Goal: Communication & Community: Answer question/provide support

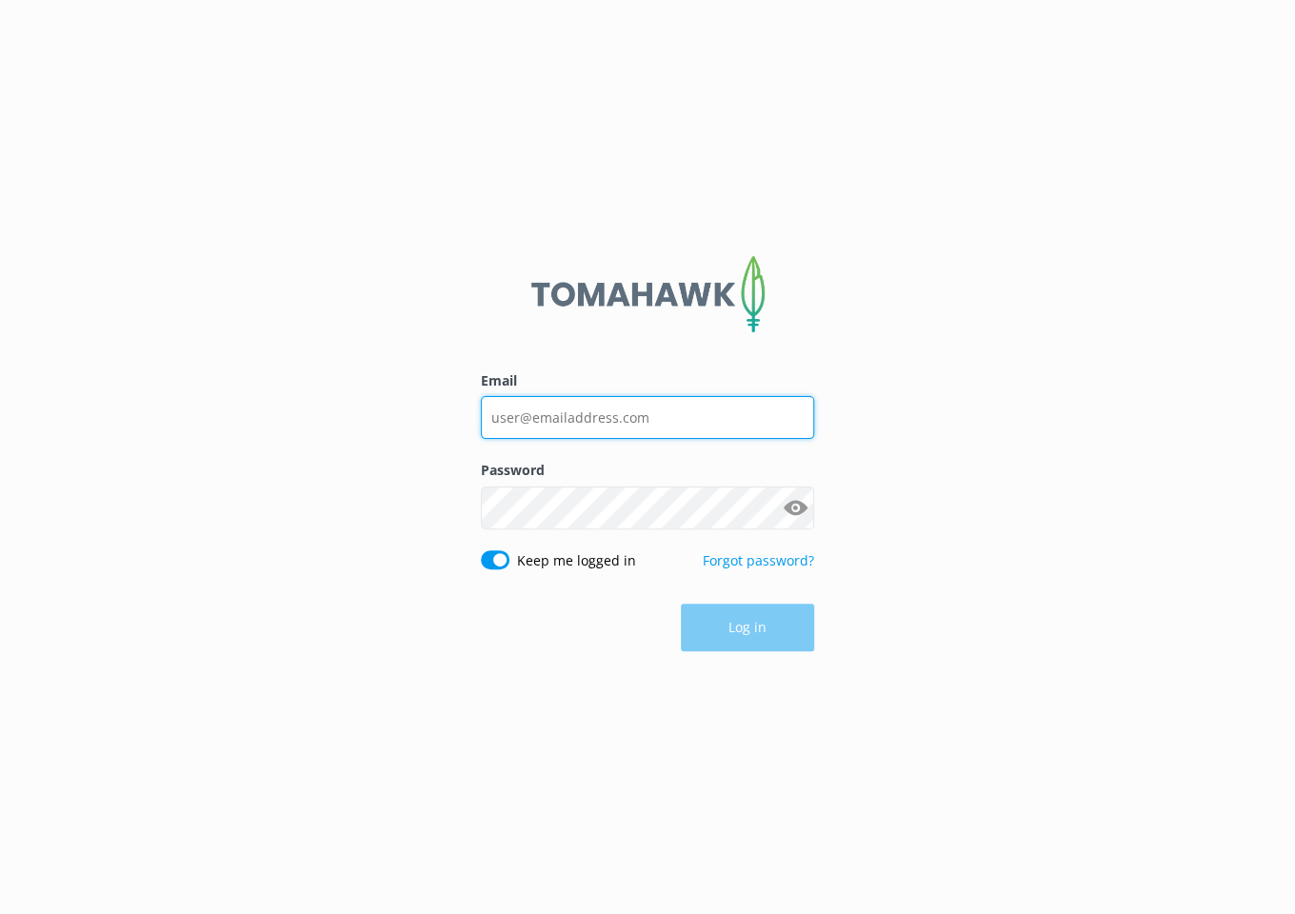
type input "paddle@kaikourakayaks.nz"
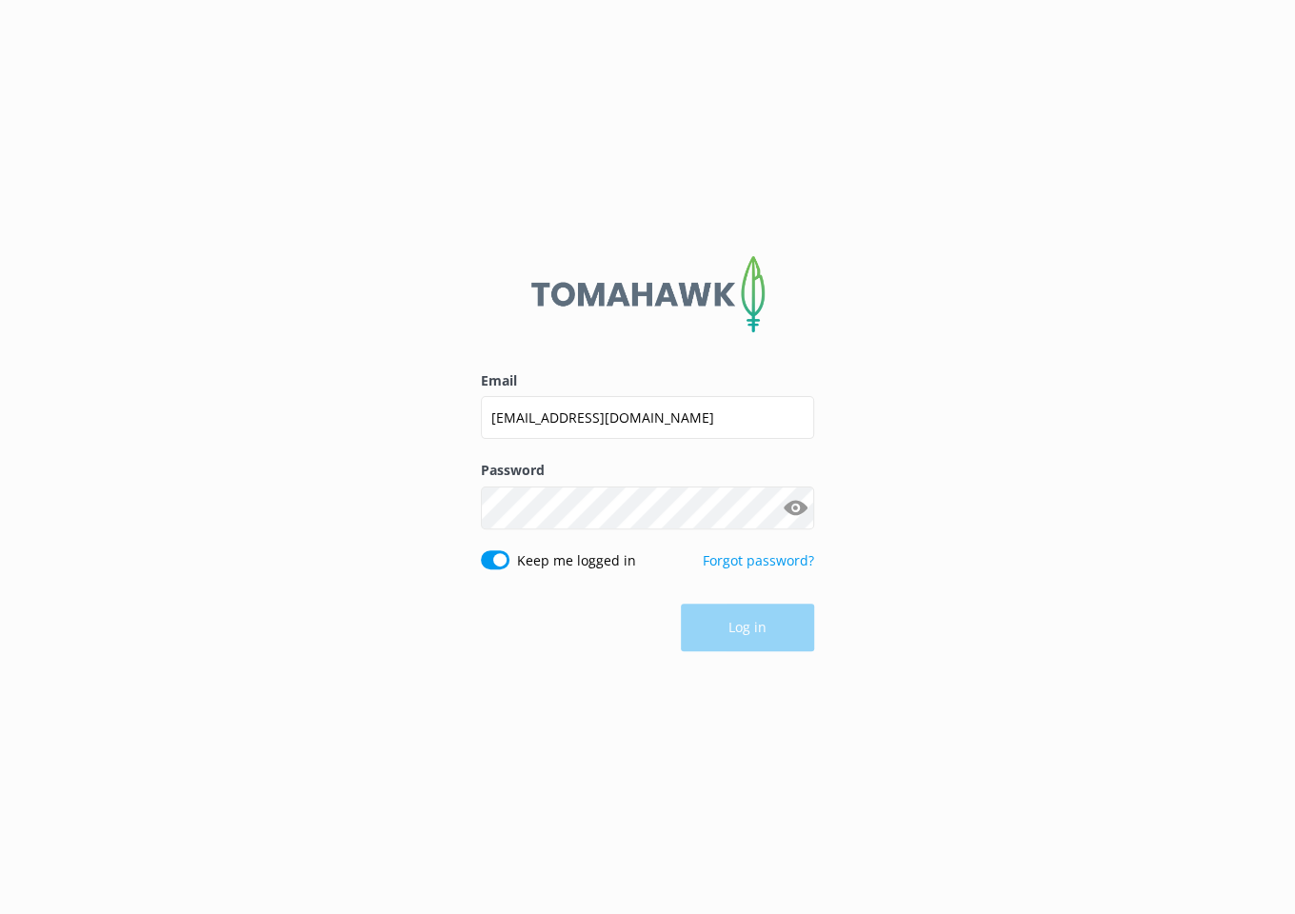
click at [749, 630] on div "Log in" at bounding box center [647, 628] width 333 height 48
click at [749, 629] on button "Log in" at bounding box center [747, 629] width 133 height 48
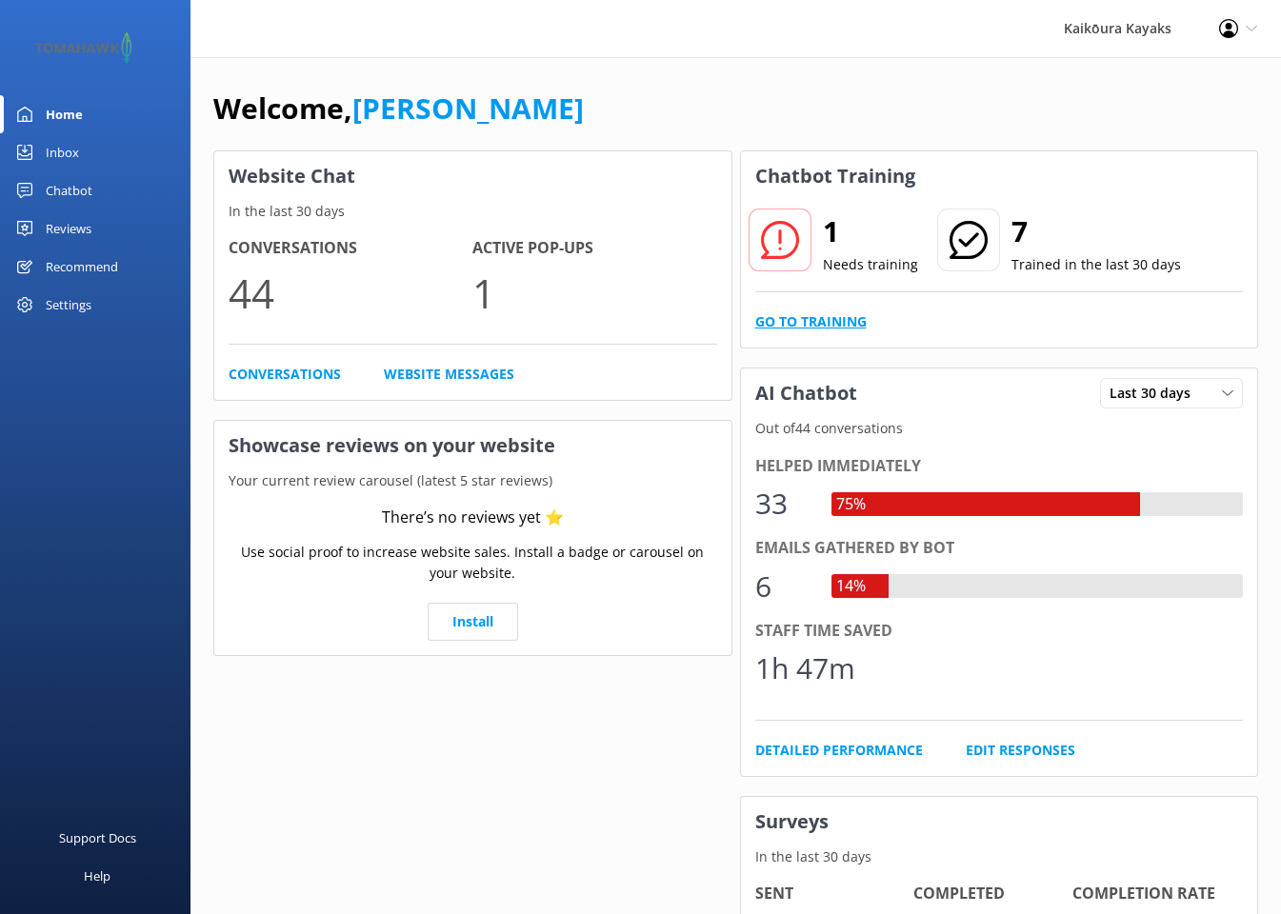
click at [820, 319] on link "Go to Training" at bounding box center [810, 321] width 111 height 21
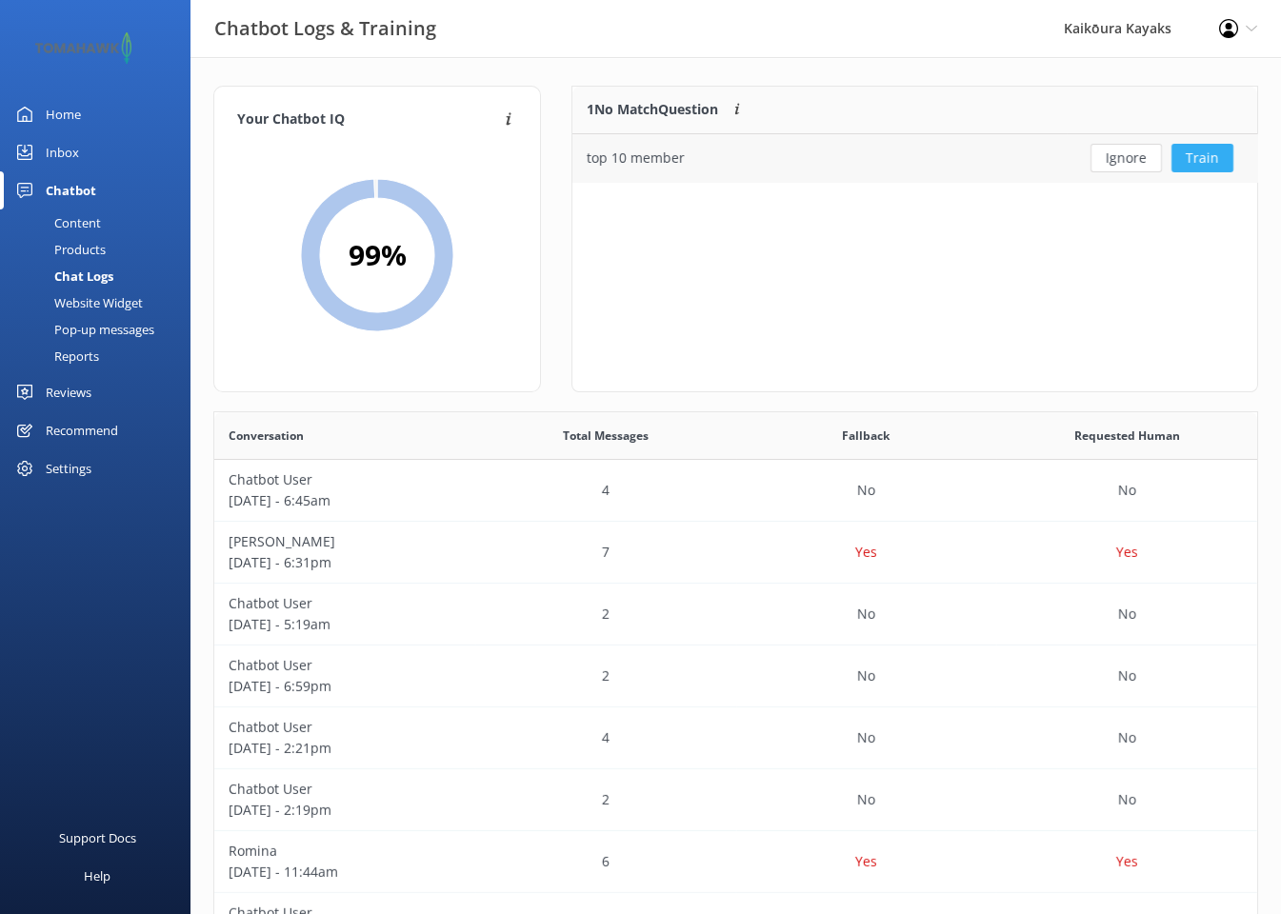
click at [1197, 157] on button "Train" at bounding box center [1202, 158] width 62 height 29
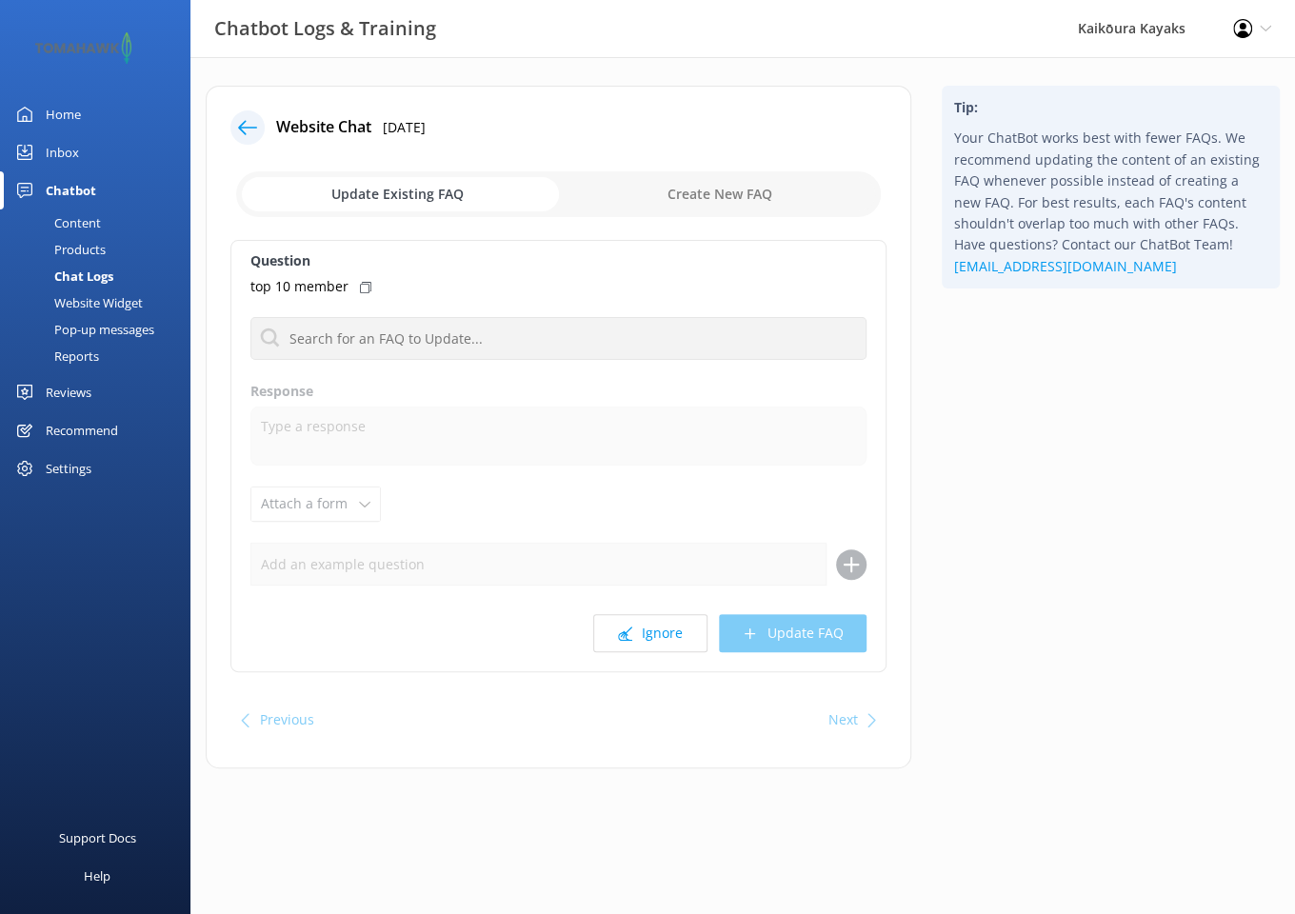
click at [668, 197] on input "checkbox" at bounding box center [558, 194] width 645 height 46
checkbox input "true"
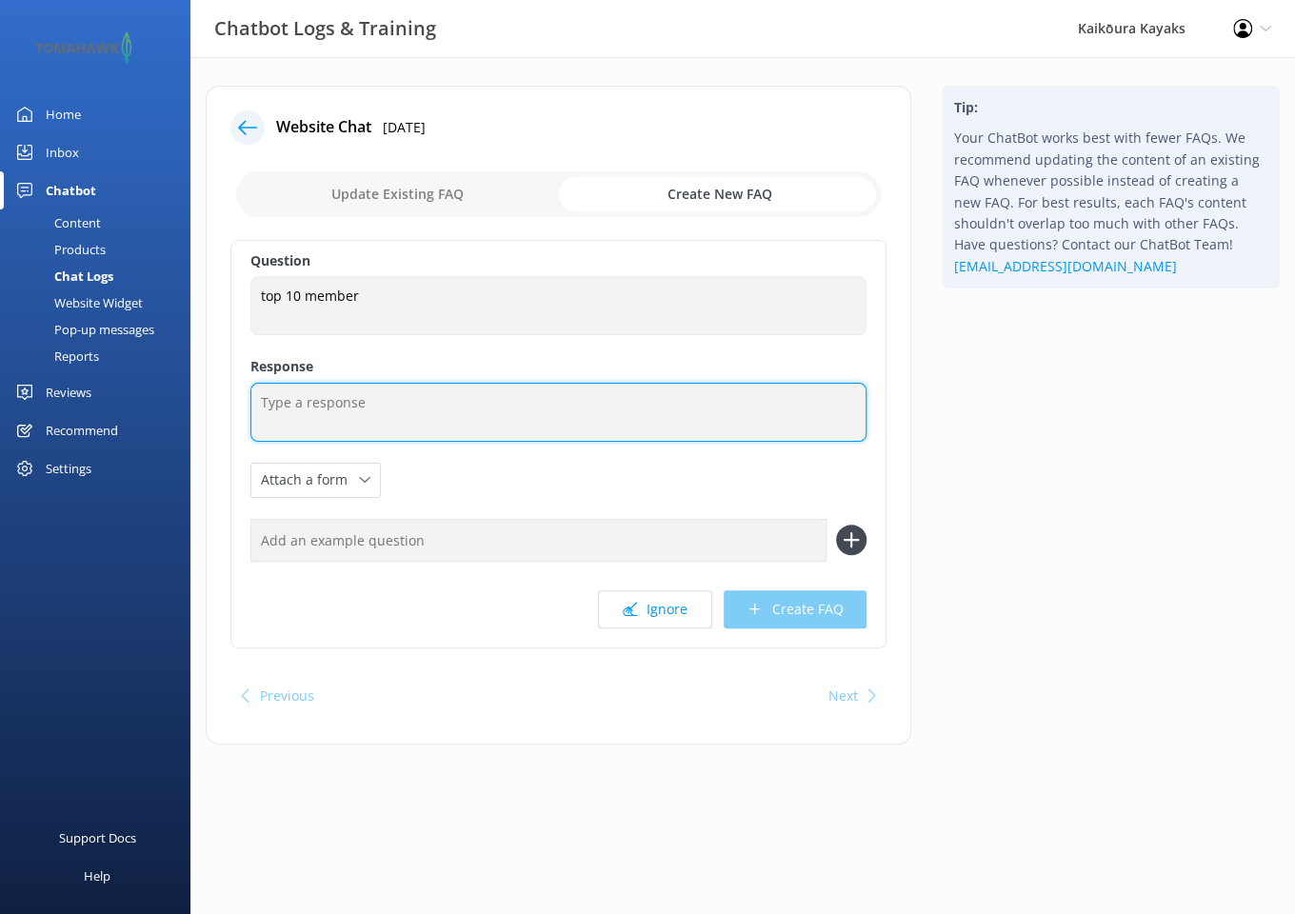
click at [437, 413] on textarea at bounding box center [558, 412] width 616 height 59
click at [355, 410] on textarea at bounding box center [558, 412] width 616 height 59
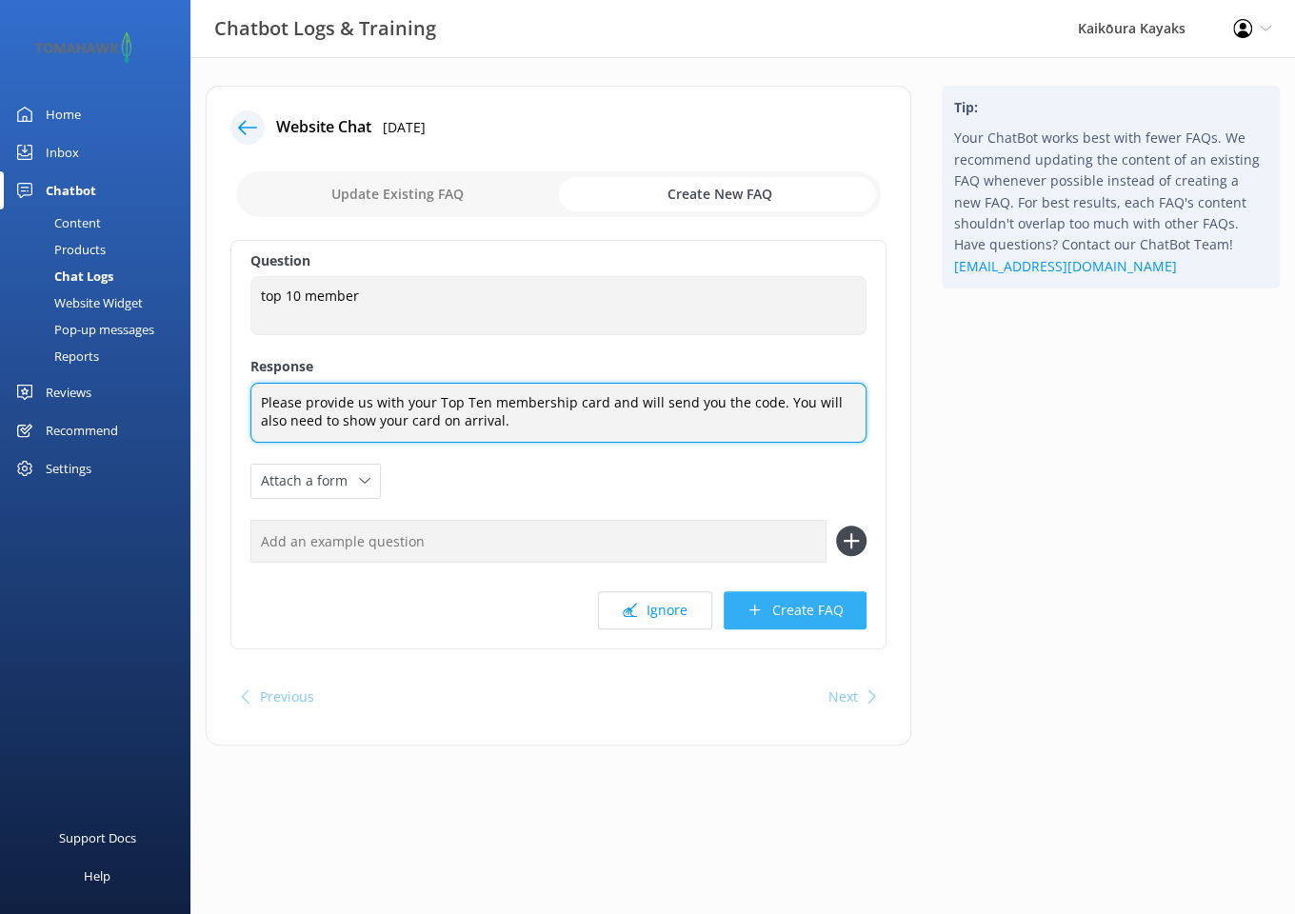
type textarea "Please provide us with your Top Ten membership card and will send you the code.…"
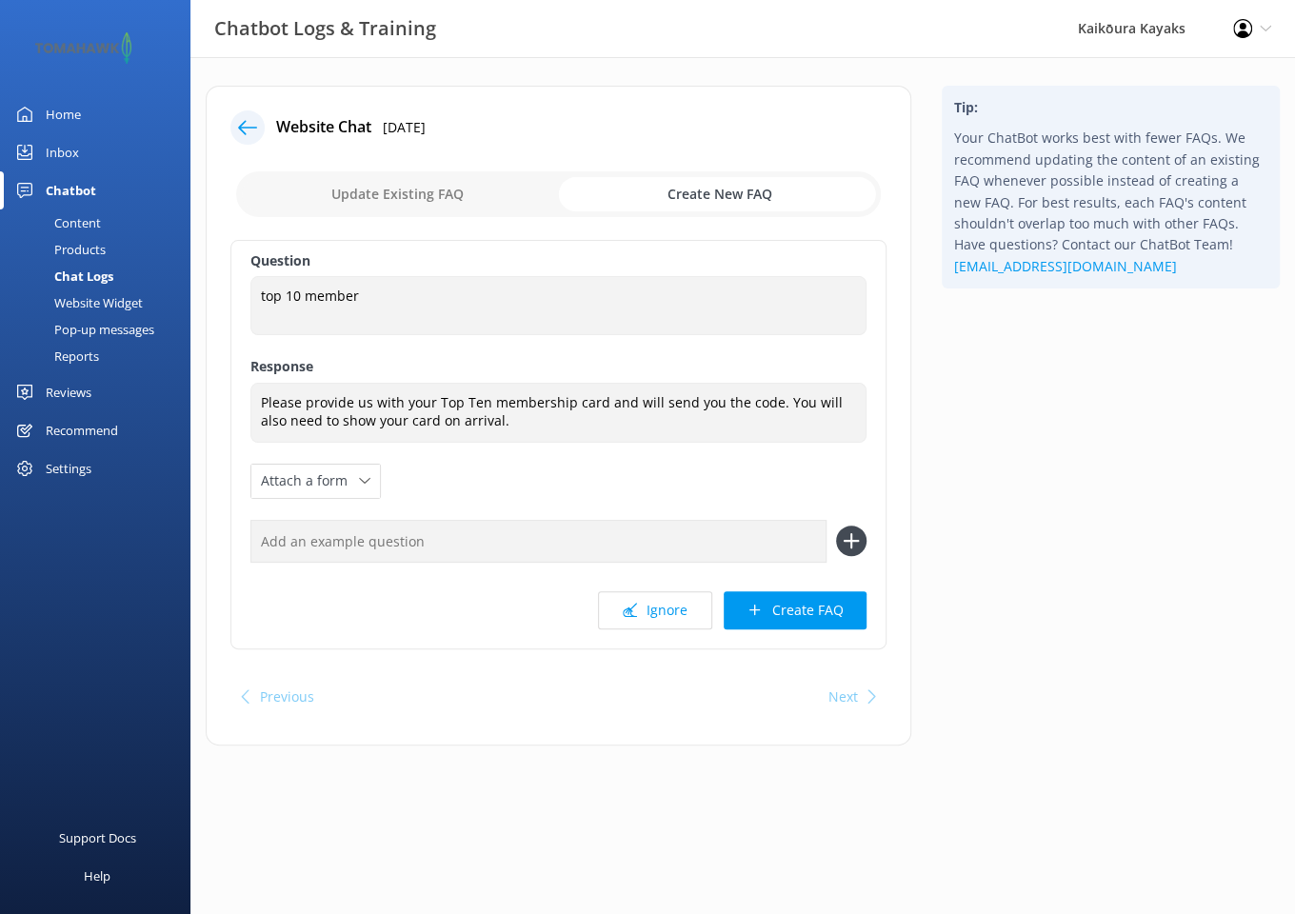
click at [757, 610] on use at bounding box center [755, 610] width 10 height 10
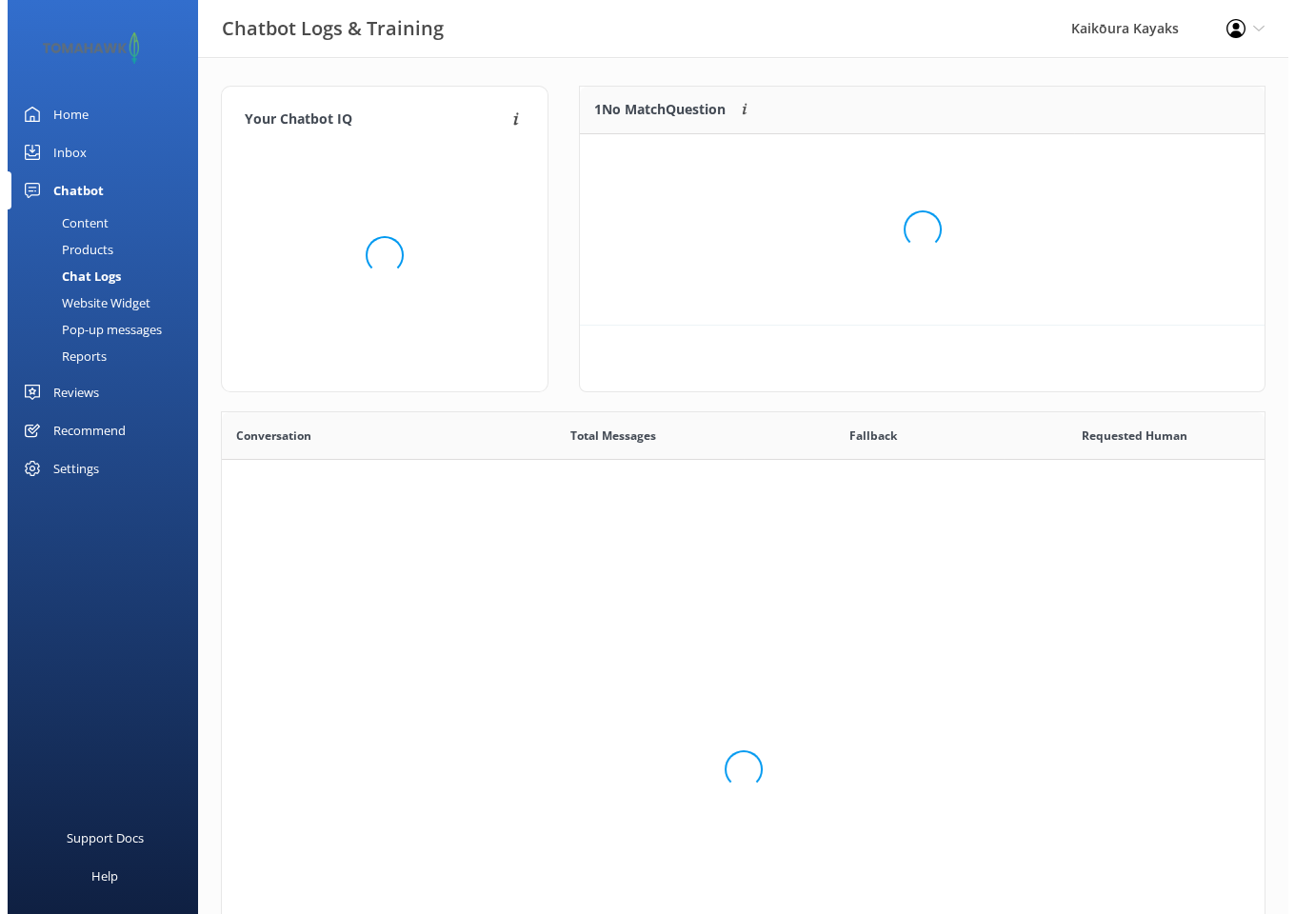
scroll to position [653, 1029]
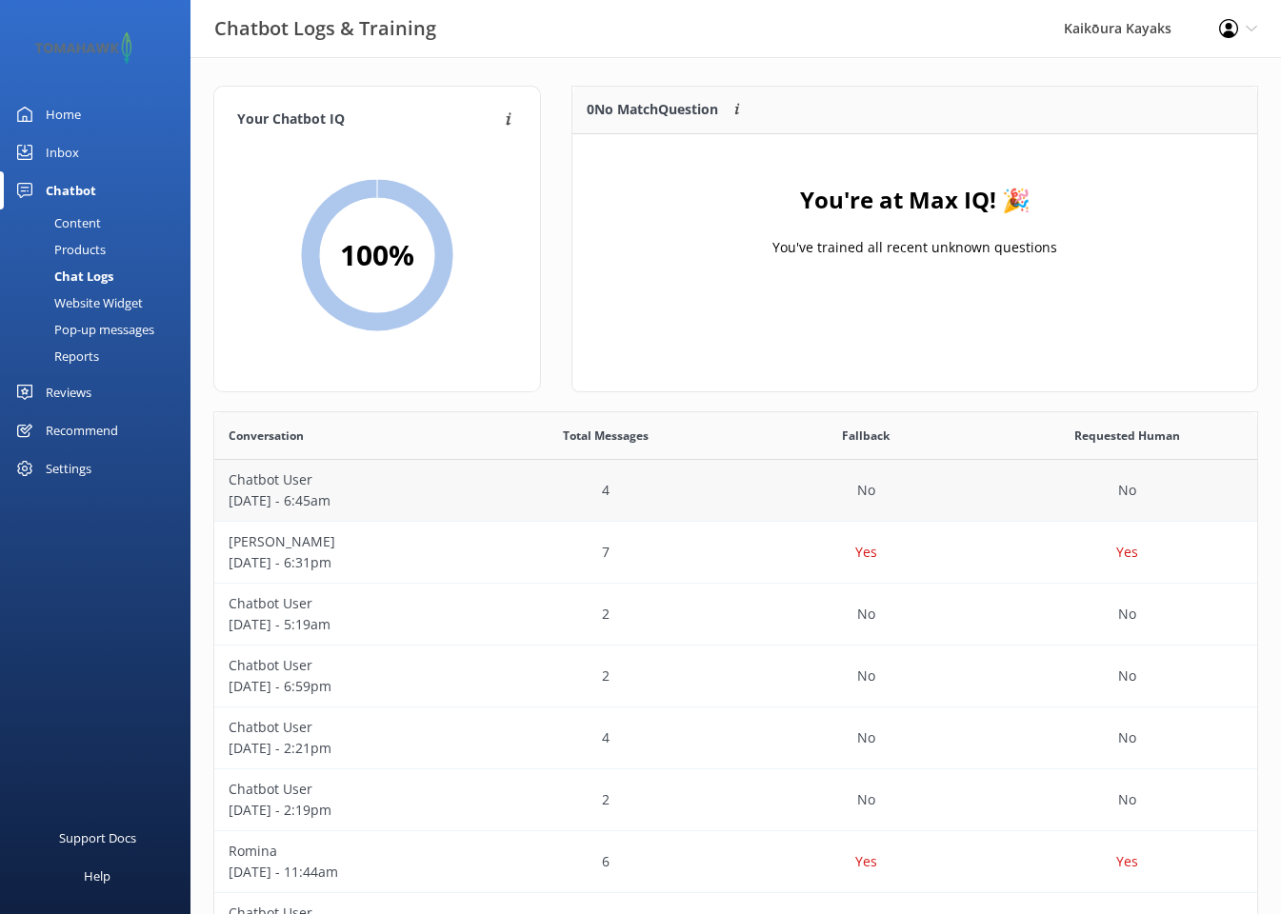
click at [330, 498] on p "October 09 - 6:45am" at bounding box center [345, 500] width 232 height 21
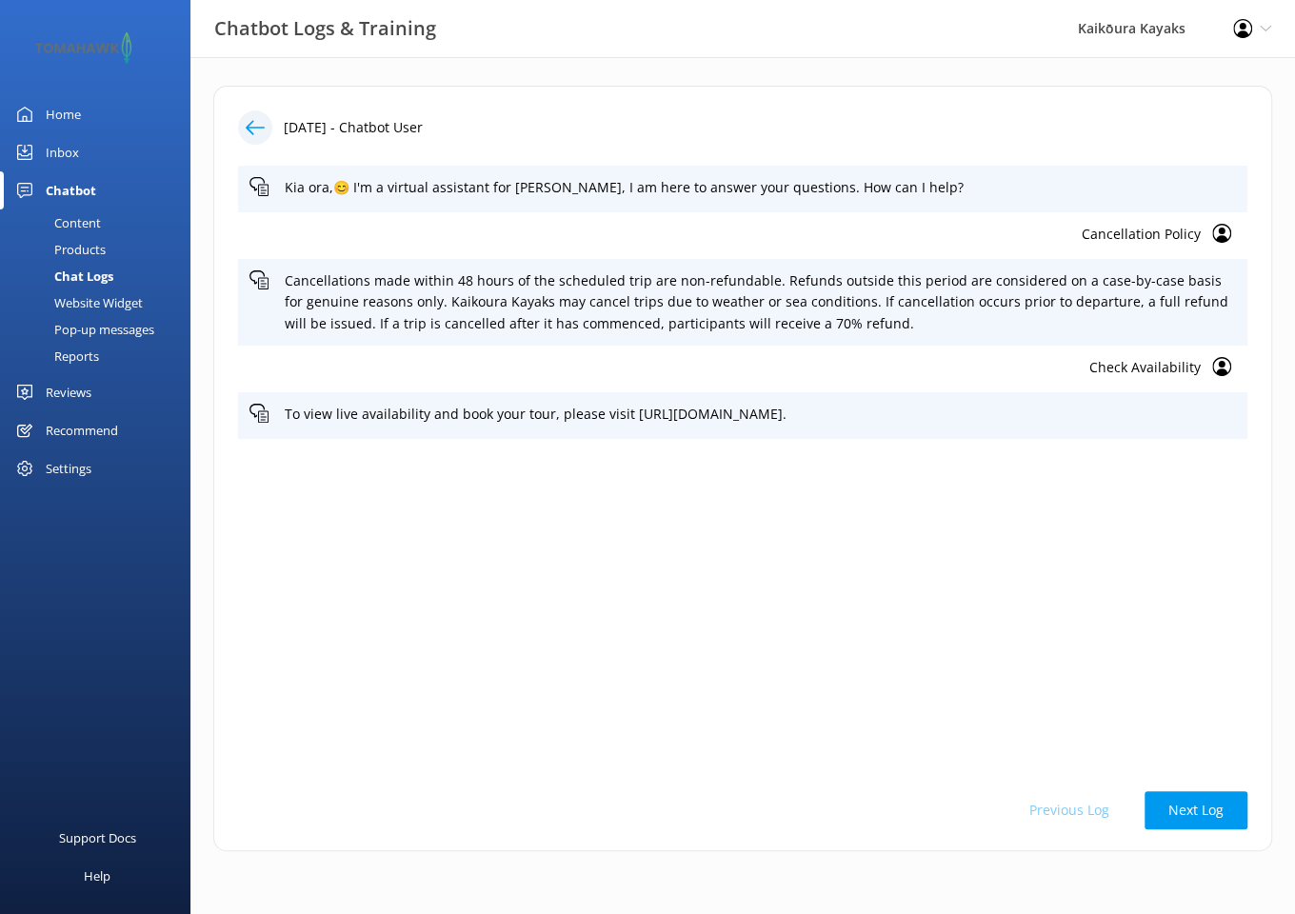
click at [250, 133] on icon at bounding box center [255, 127] width 19 height 19
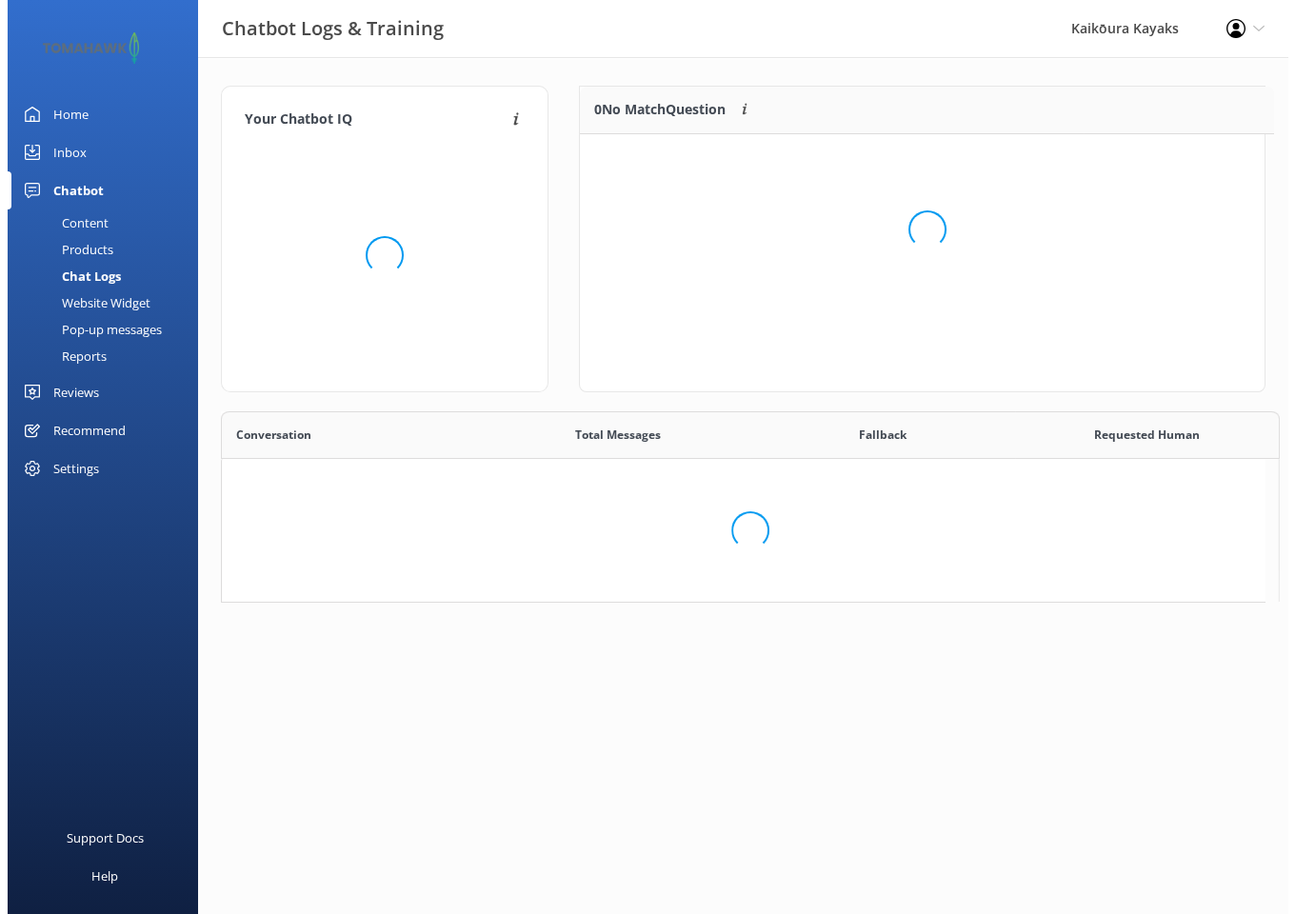
scroll to position [14, 14]
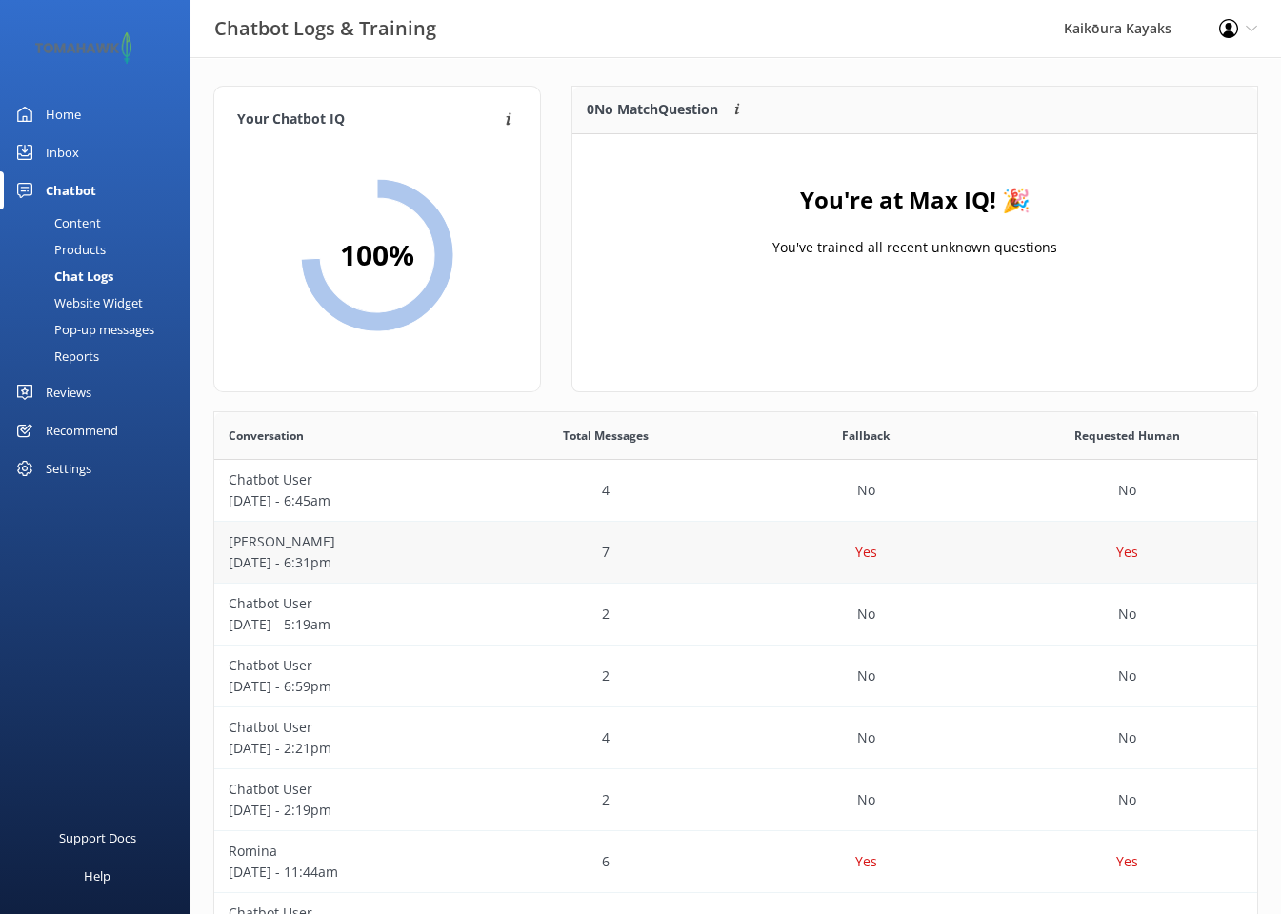
click at [312, 547] on p "[PERSON_NAME]" at bounding box center [345, 541] width 232 height 21
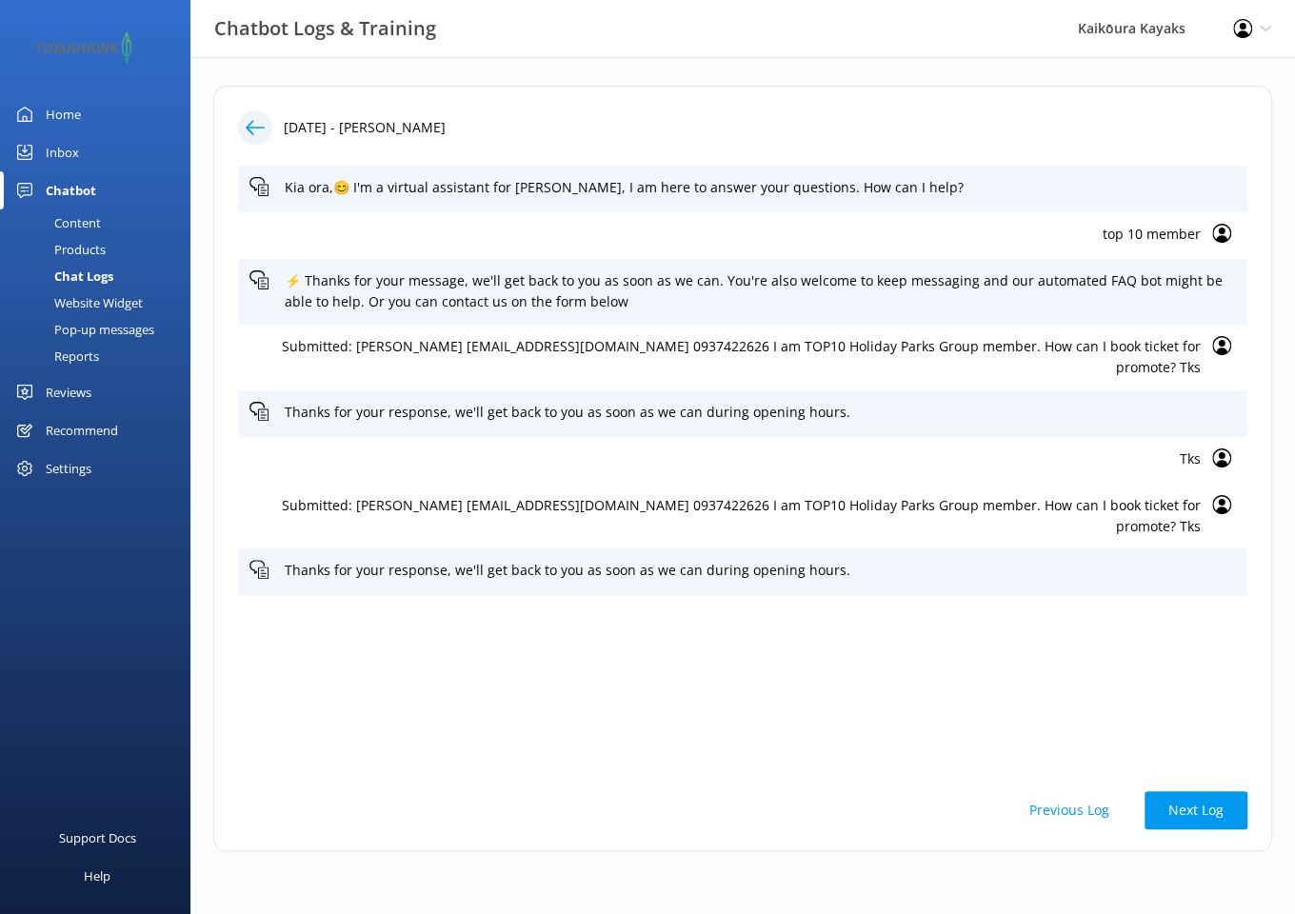
click at [89, 220] on div "Content" at bounding box center [56, 223] width 90 height 27
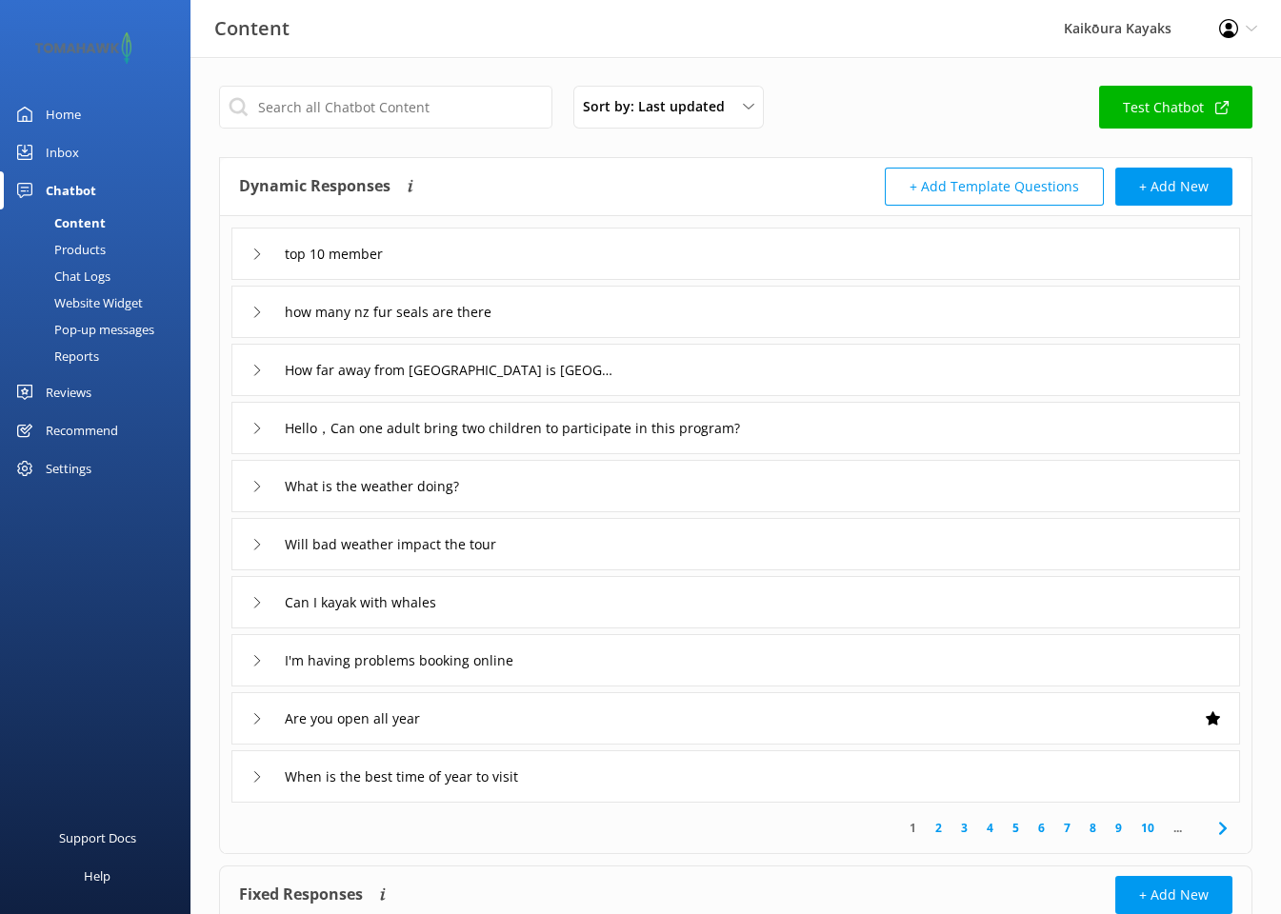
click at [61, 150] on div "Inbox" at bounding box center [62, 152] width 33 height 38
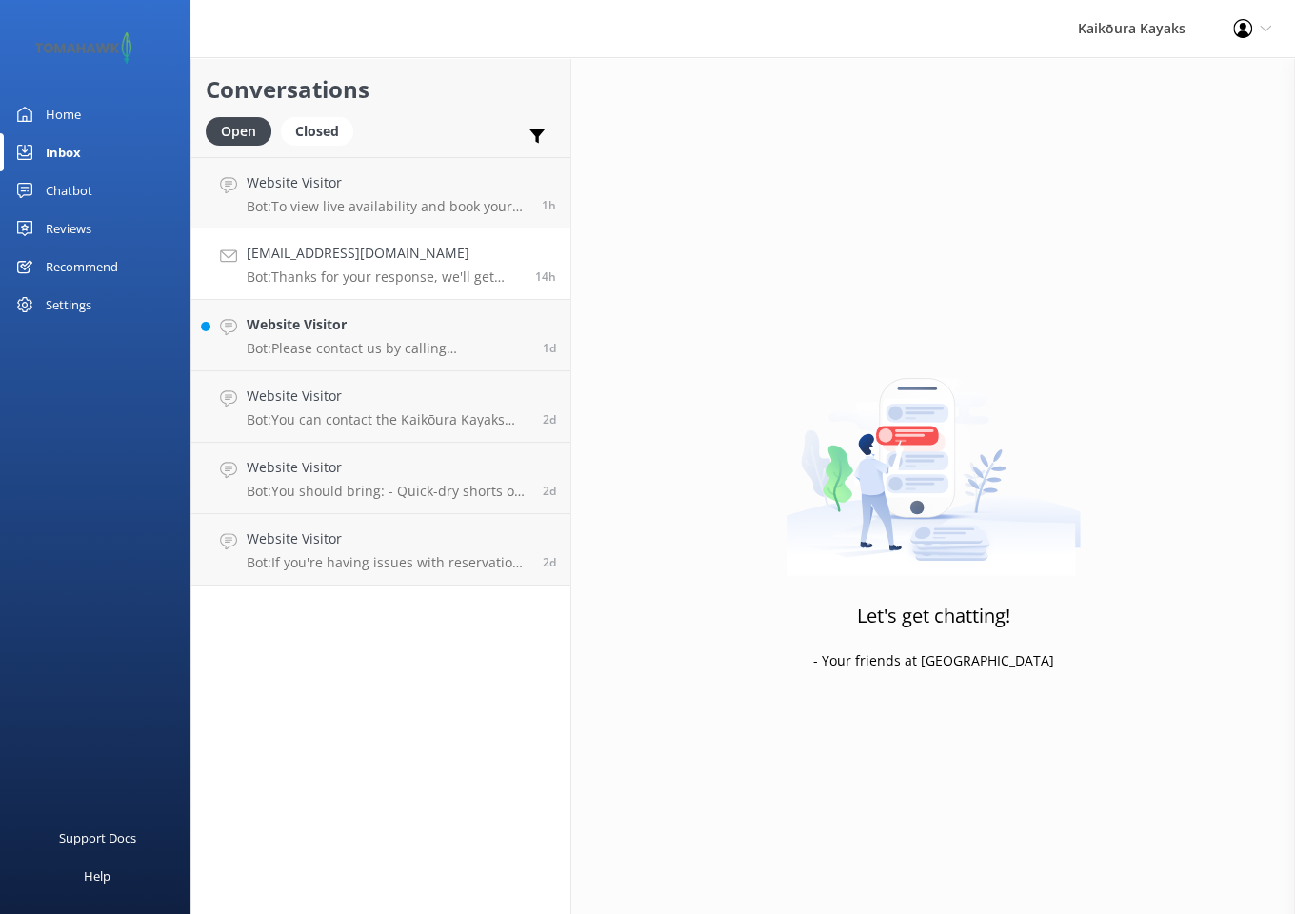
click at [317, 268] on div "leechialing1221@gmail.com Bot: Thanks for your response, we'll get back to you …" at bounding box center [384, 264] width 274 height 42
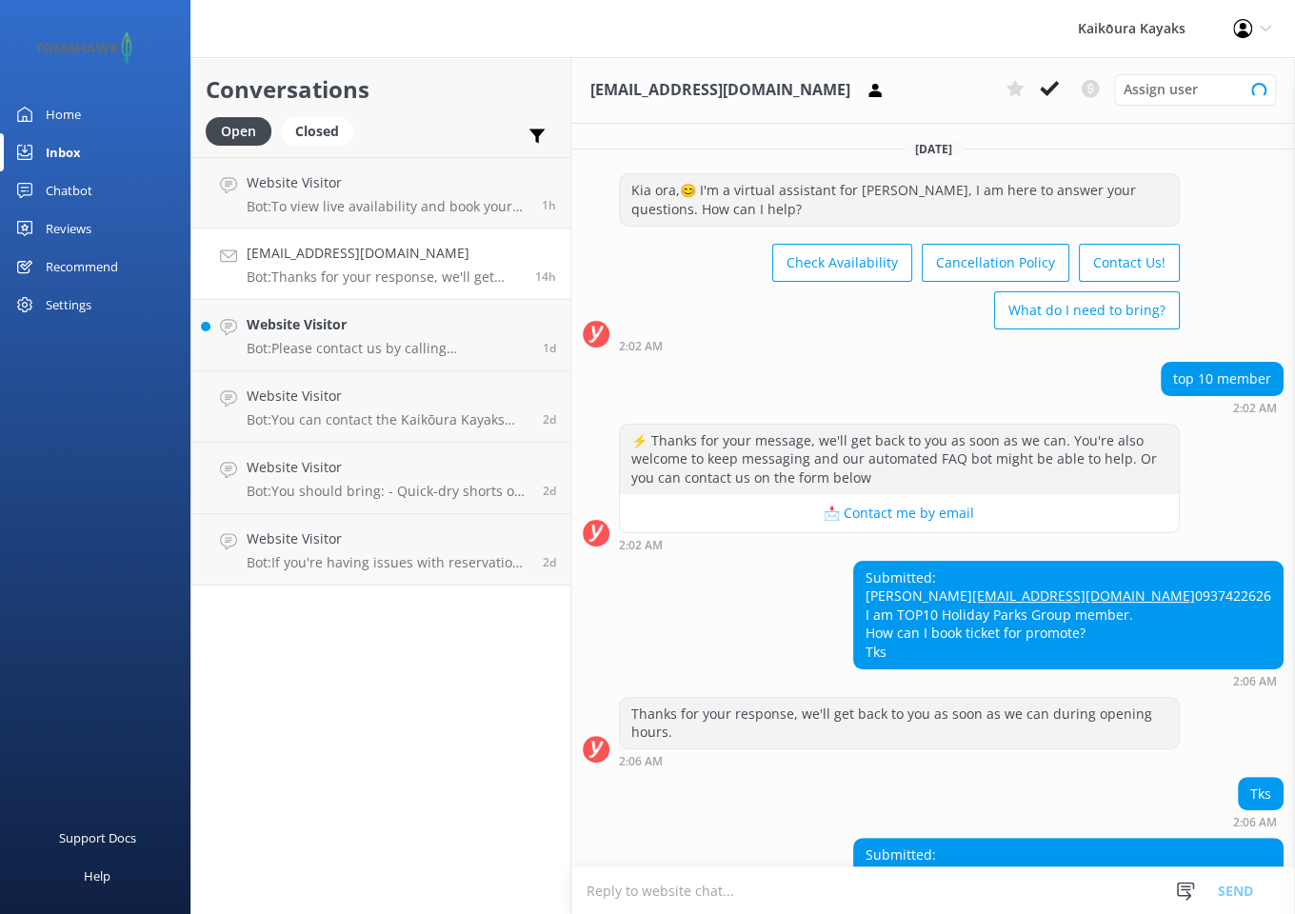
scroll to position [277, 0]
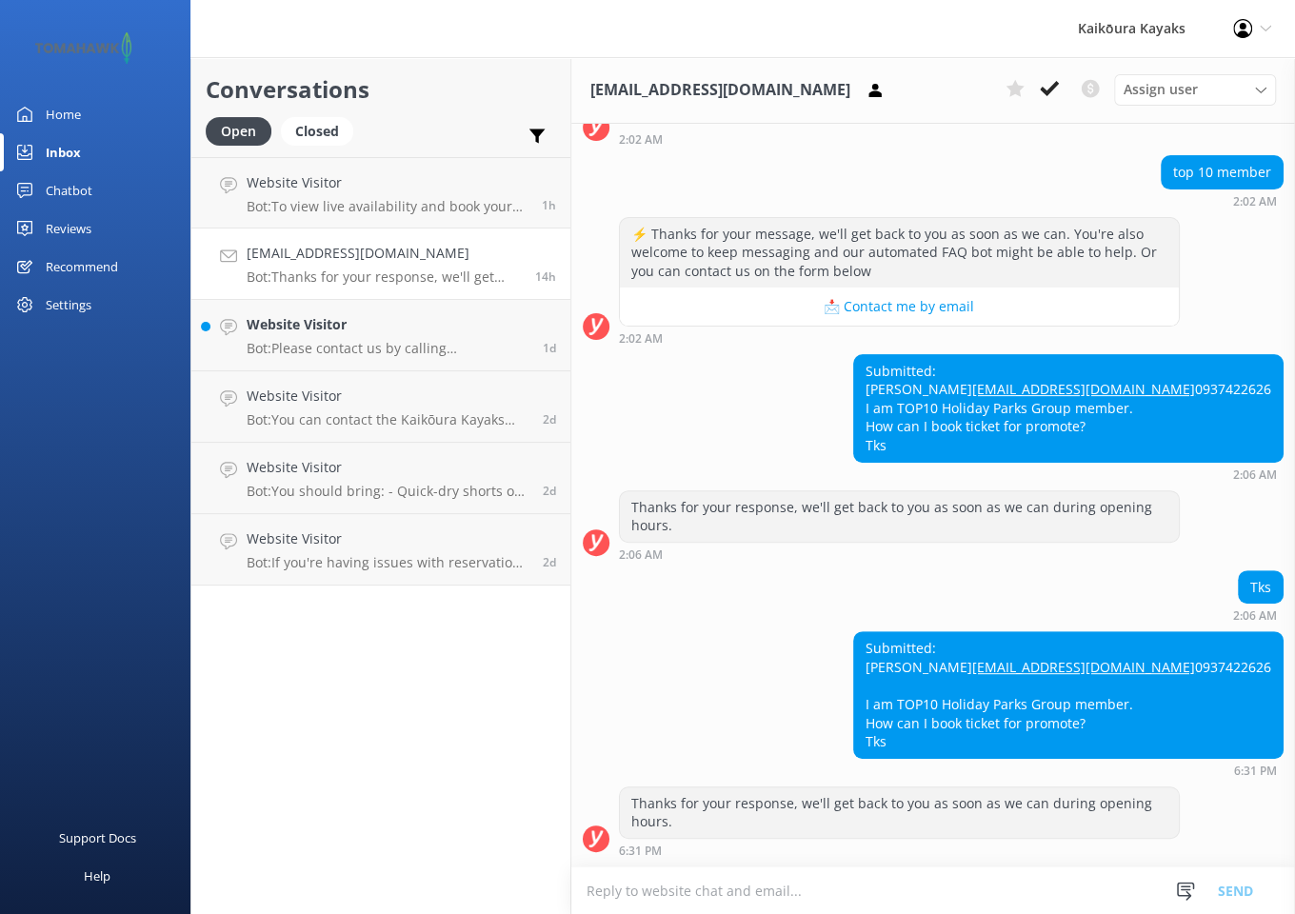
click at [344, 282] on p "Bot: Thanks for your response, we'll get back to you as soon as we can during o…" at bounding box center [384, 277] width 274 height 17
click at [334, 205] on p "Bot: To view live availability and book your tour, please visit https://kaikour…" at bounding box center [387, 206] width 281 height 17
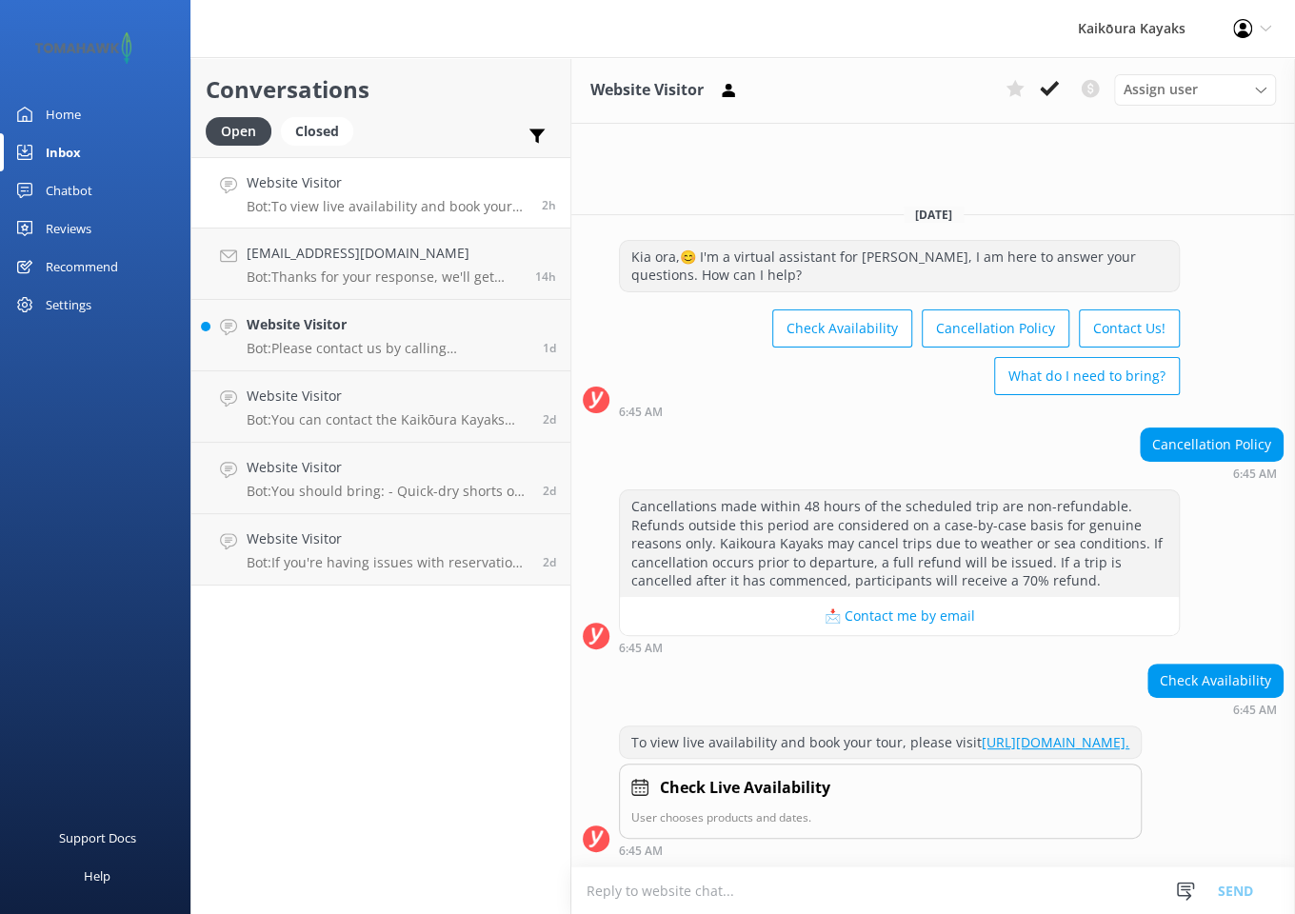
scroll to position [5, 0]
click at [339, 417] on p "Bot: You can contact the Kaikōura Kayaks team at +64 3 319 7118 or +64 021 462 …" at bounding box center [388, 419] width 282 height 17
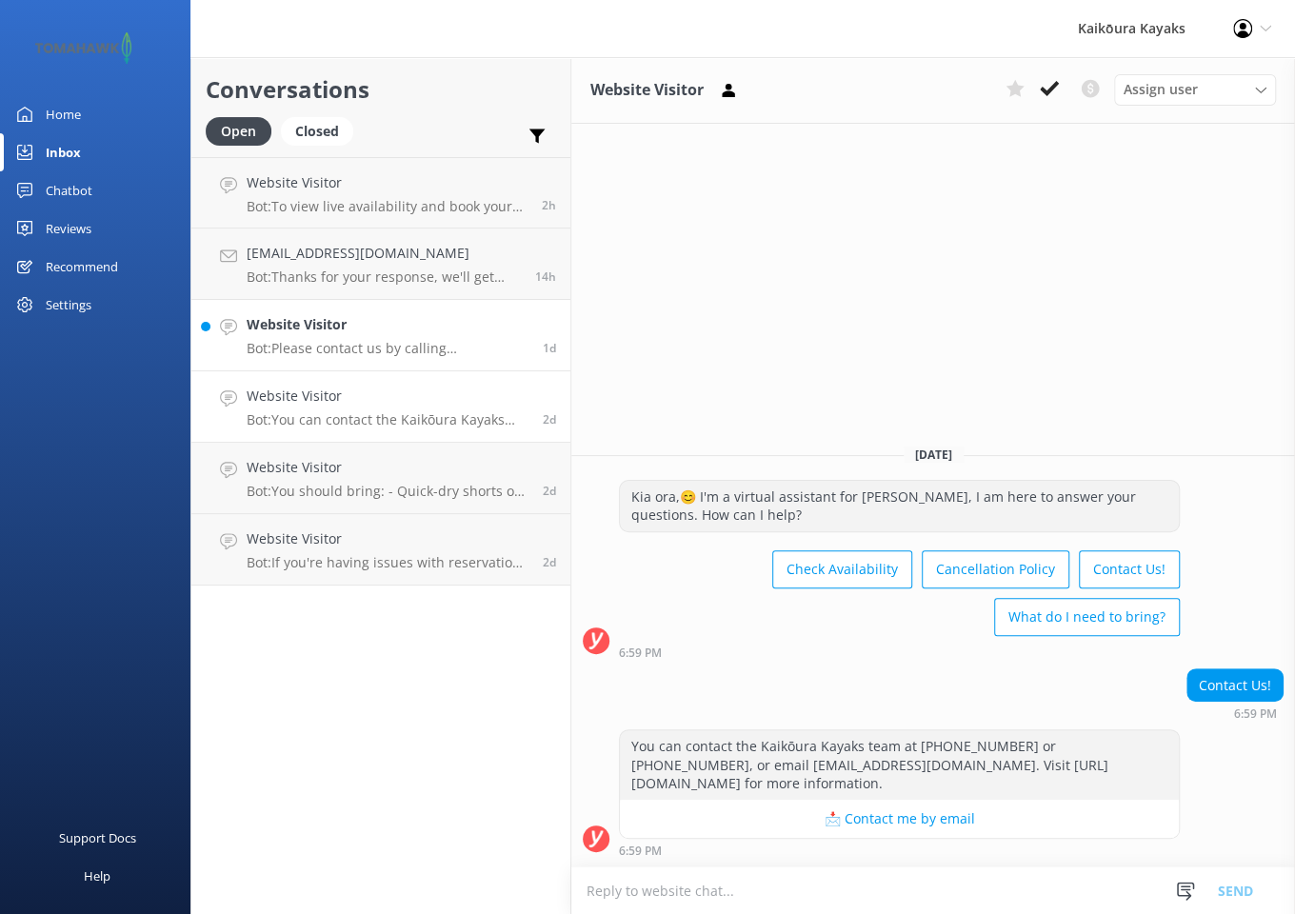
click at [332, 351] on p "Bot: Please contact us by calling +64 3 319 7118 or email paddle@kaikourakayaks…" at bounding box center [388, 348] width 282 height 17
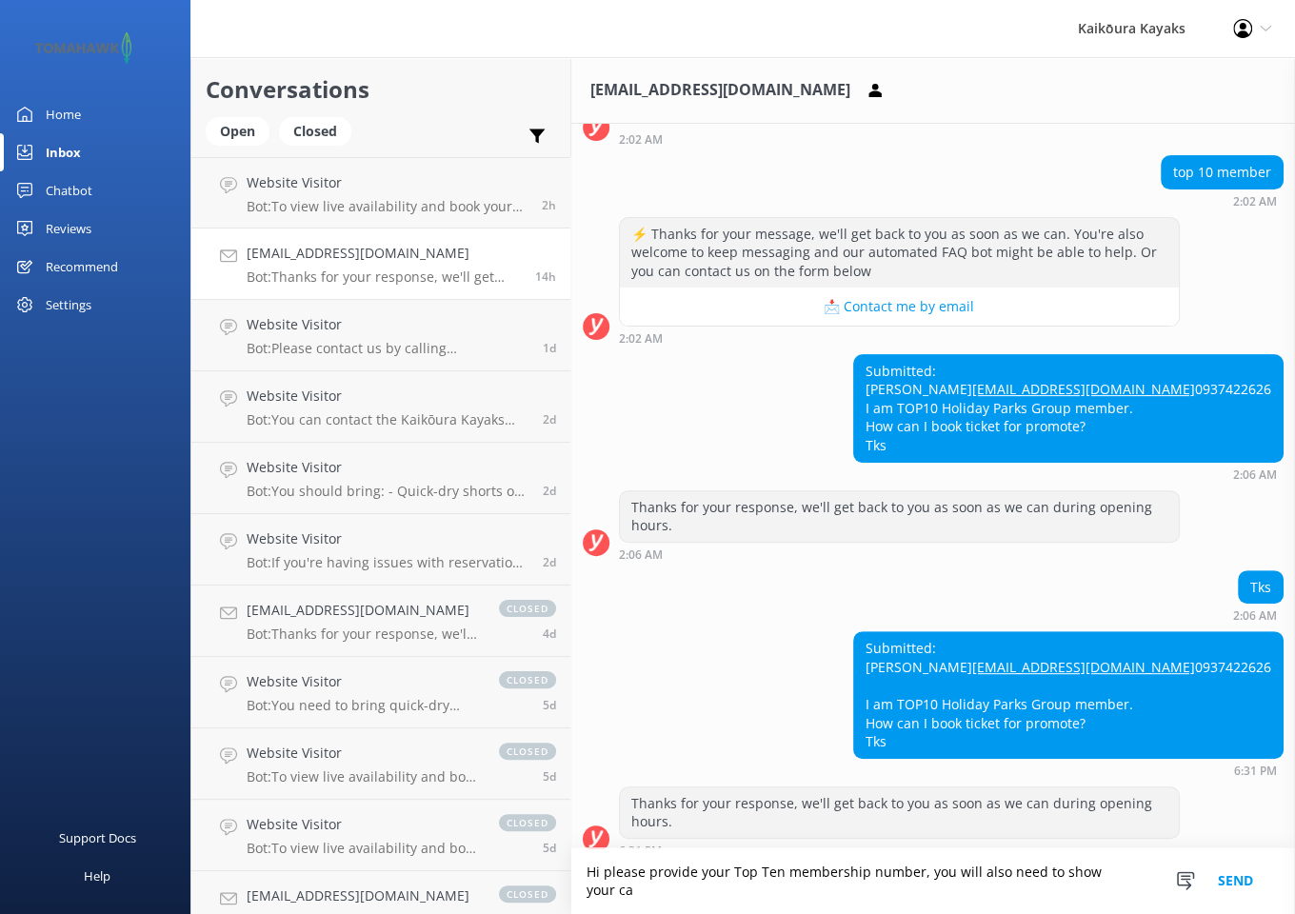
scroll to position [295, 0]
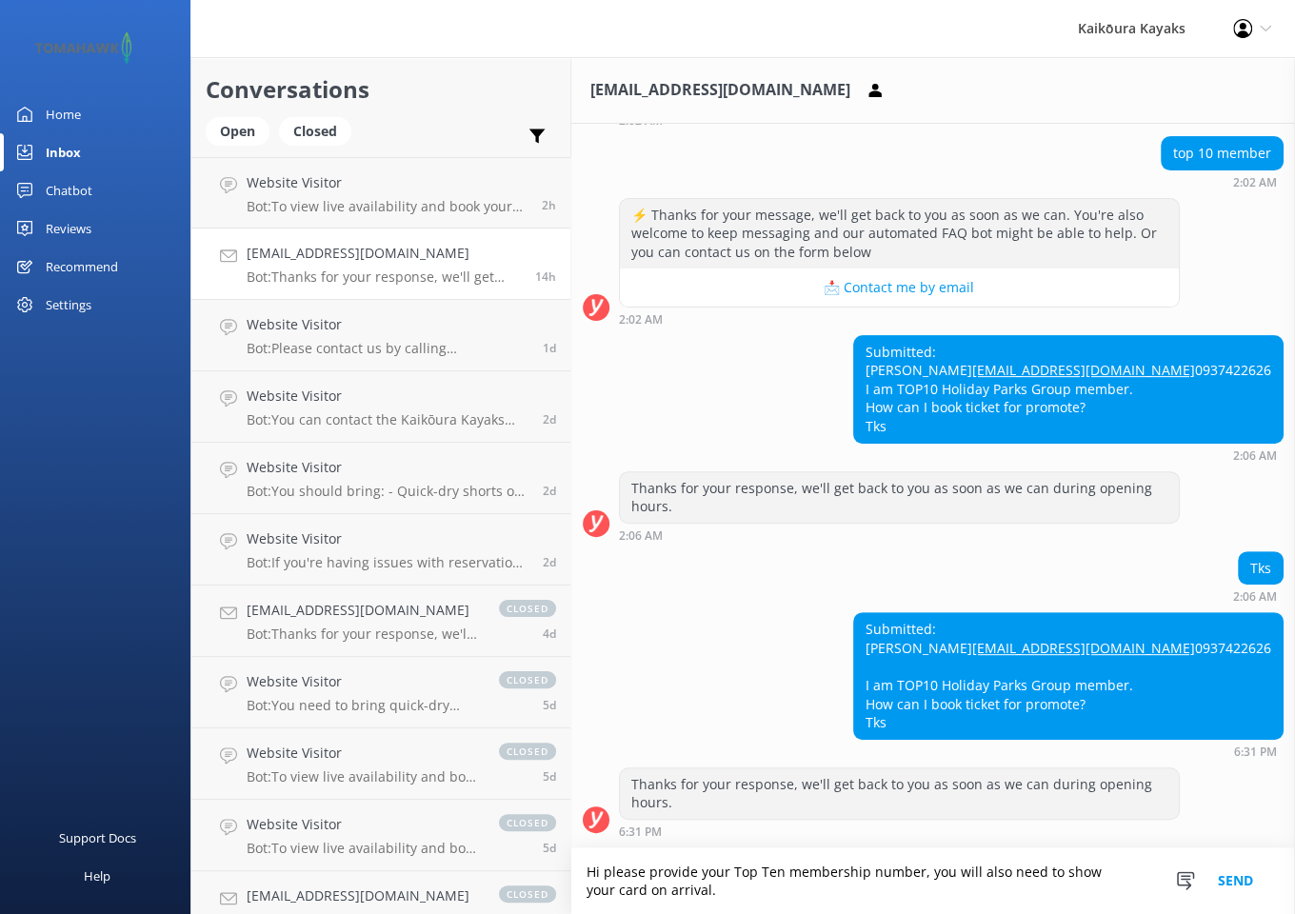
type textarea "Hi please provide your Top Ten membership number, you will also need to show yo…"
click at [1221, 879] on button "Send" at bounding box center [1235, 882] width 71 height 66
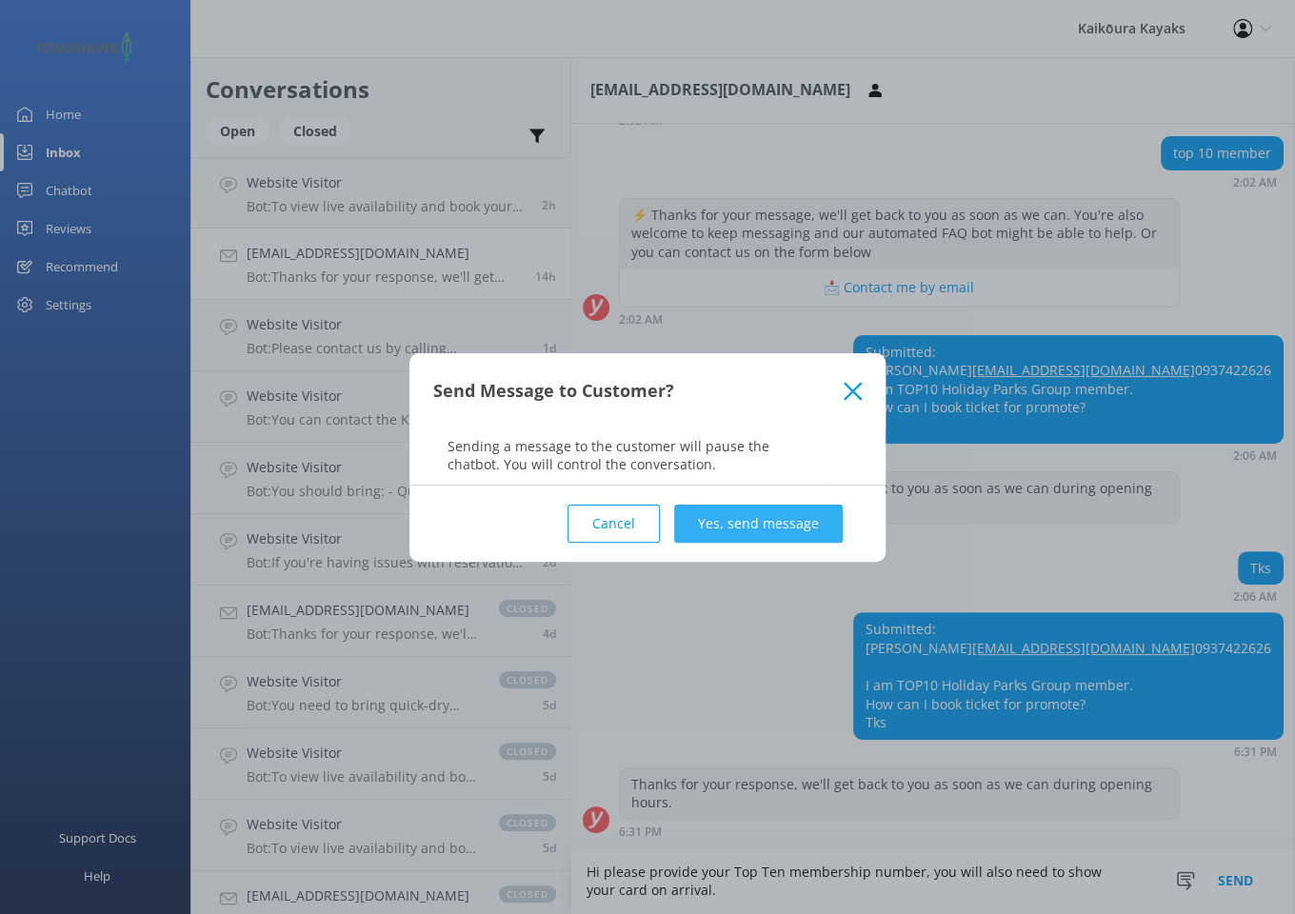
click at [731, 527] on button "Yes, send message" at bounding box center [758, 524] width 169 height 38
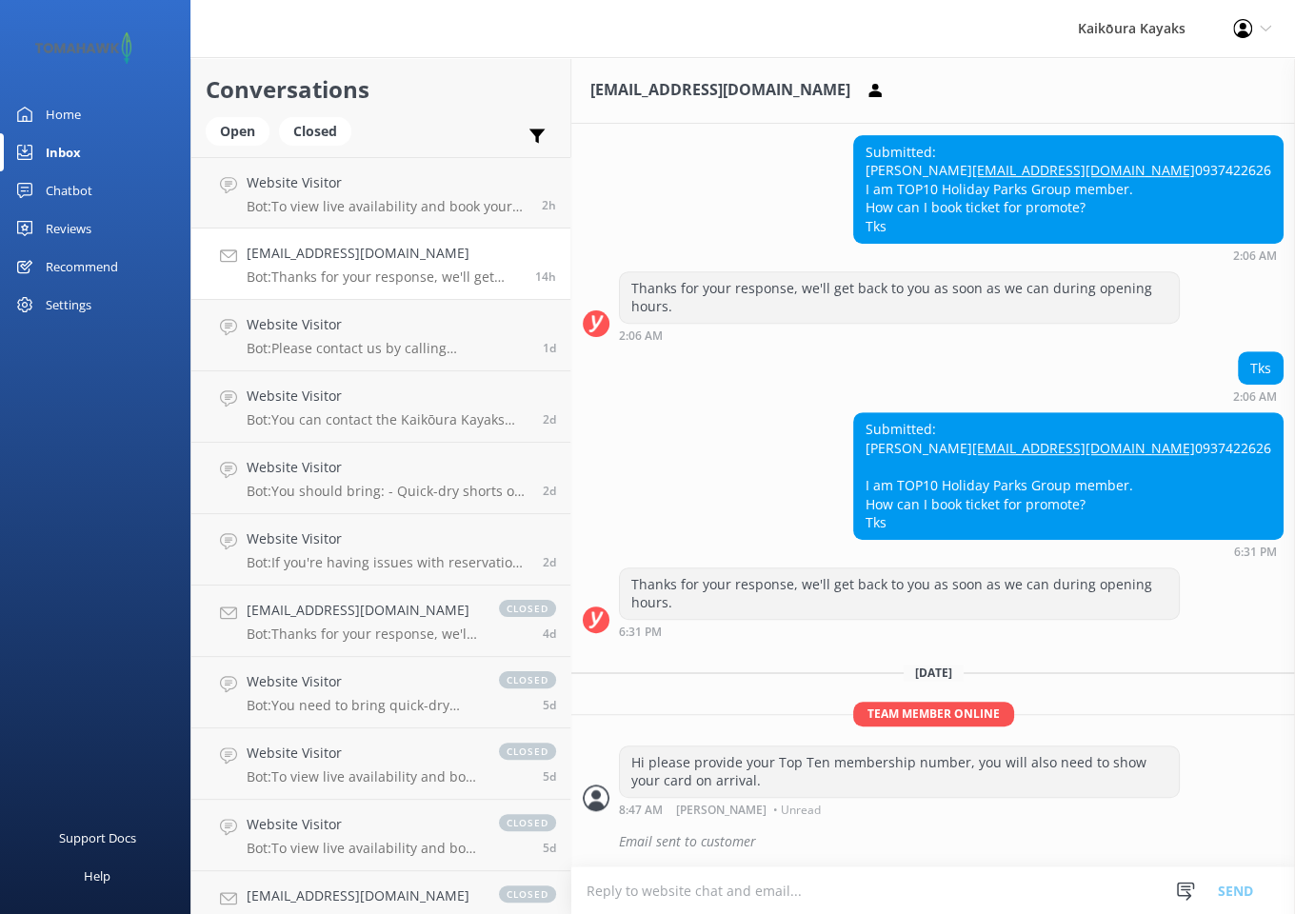
scroll to position [495, 0]
